Goal: Information Seeking & Learning: Understand process/instructions

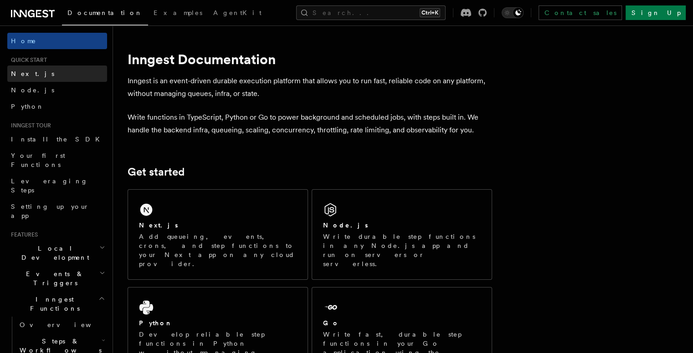
click at [28, 79] on link "Next.js" at bounding box center [57, 74] width 100 height 16
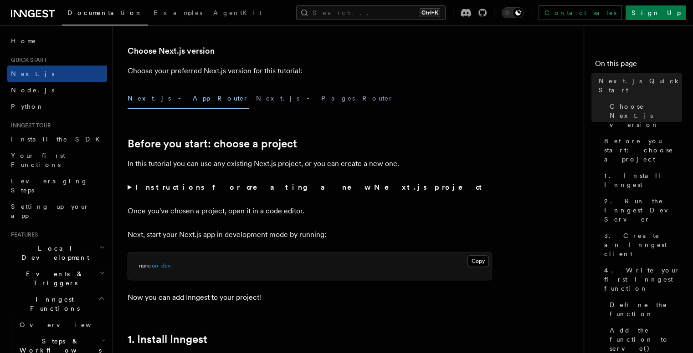
scroll to position [319, 0]
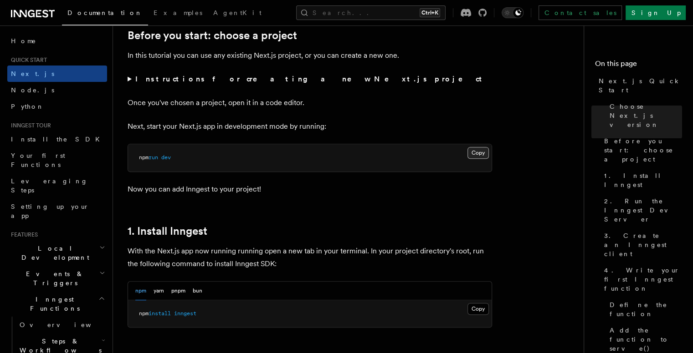
click at [481, 154] on button "Copy Copied" at bounding box center [477, 153] width 21 height 12
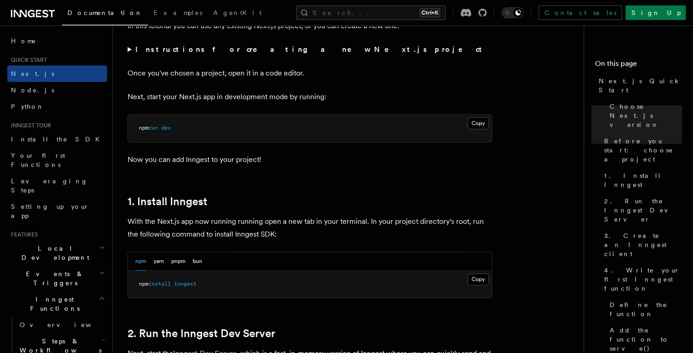
scroll to position [364, 0]
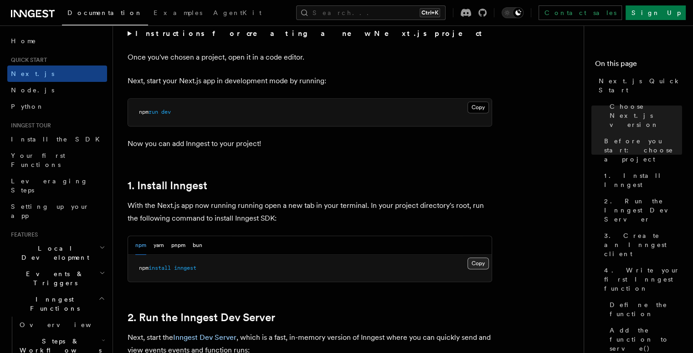
click at [480, 262] on button "Copy Copied" at bounding box center [477, 264] width 21 height 12
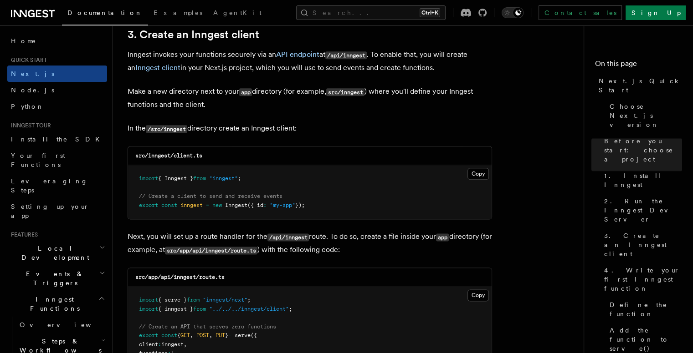
scroll to position [1138, 0]
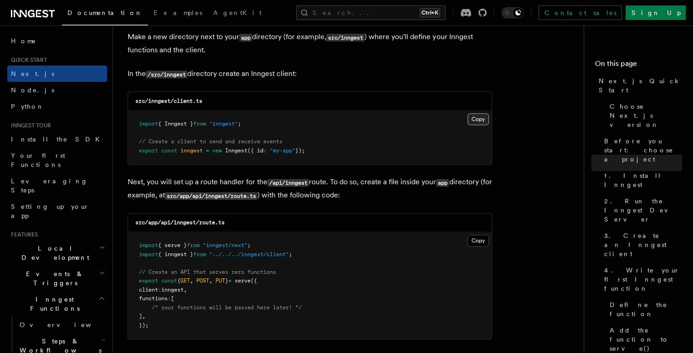
click at [475, 117] on button "Copy Copied" at bounding box center [477, 119] width 21 height 12
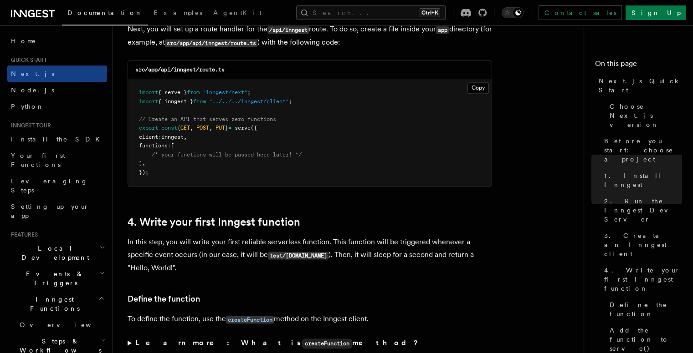
scroll to position [1275, 0]
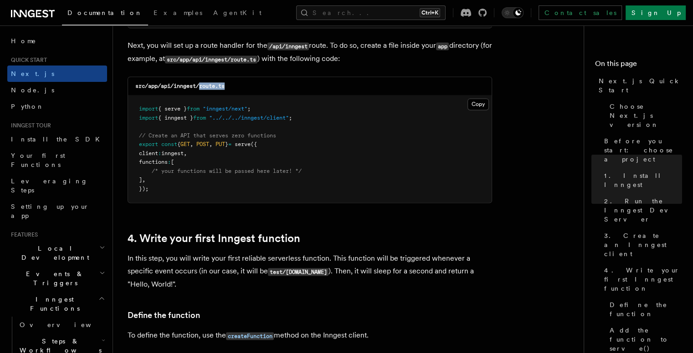
drag, startPoint x: 228, startPoint y: 85, endPoint x: 201, endPoint y: 93, distance: 28.1
click at [201, 93] on div "src/app/api/inngest/route.ts" at bounding box center [309, 86] width 363 height 19
copy code "route.ts"
click at [478, 102] on button "Copy Copied" at bounding box center [477, 104] width 21 height 12
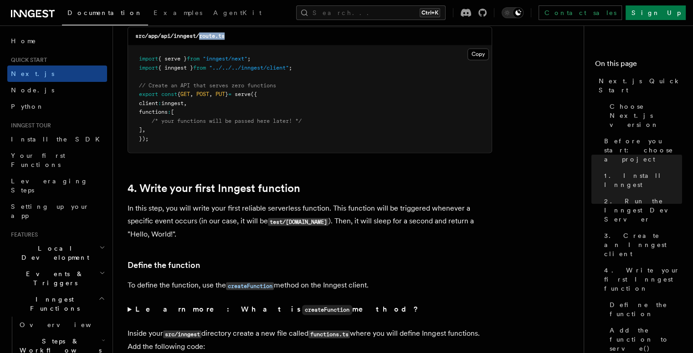
scroll to position [1457, 0]
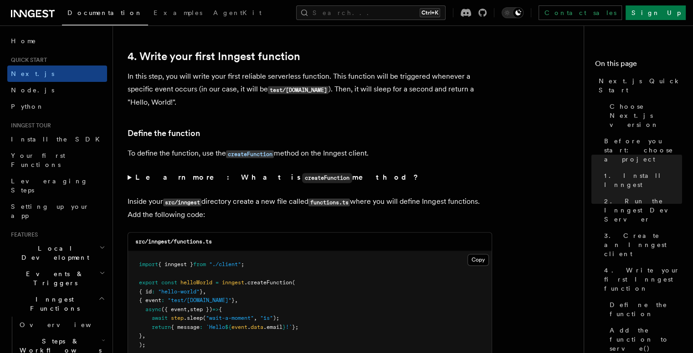
click at [321, 104] on p "In this step, you will write your first reliable serverless function. This func…" at bounding box center [309, 89] width 364 height 39
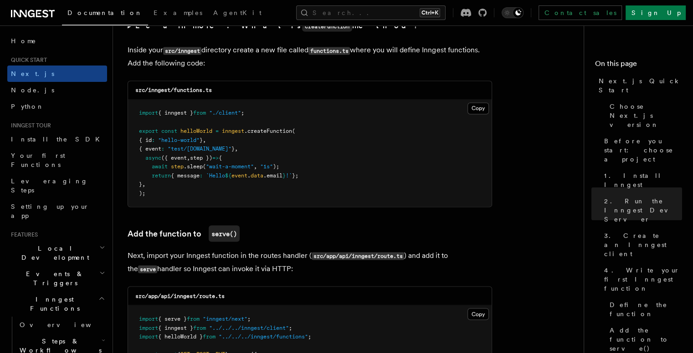
scroll to position [1594, 0]
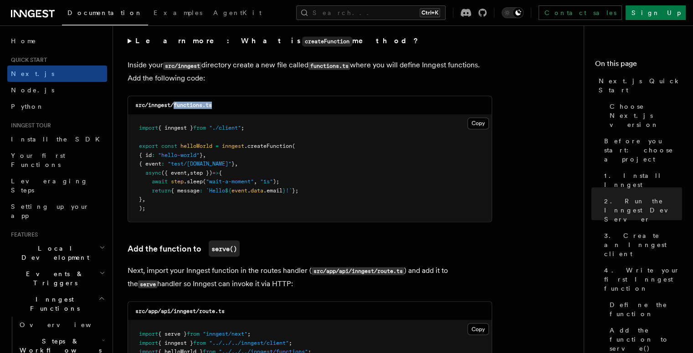
drag, startPoint x: 213, startPoint y: 107, endPoint x: 173, endPoint y: 104, distance: 40.1
click at [173, 104] on code "src/inngest/functions.ts" at bounding box center [173, 105] width 76 height 6
copy code "functions.ts"
